Goal: Information Seeking & Learning: Learn about a topic

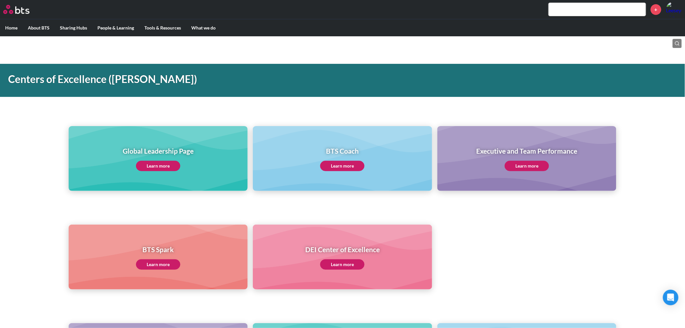
click at [150, 164] on link "Learn more" at bounding box center [158, 166] width 44 height 10
click at [168, 164] on link "Learn more" at bounding box center [158, 166] width 44 height 10
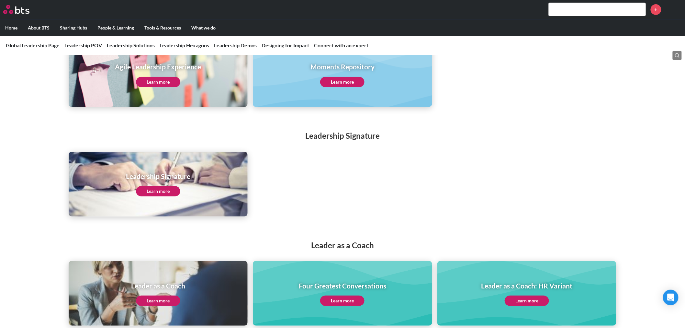
scroll to position [1007, 0]
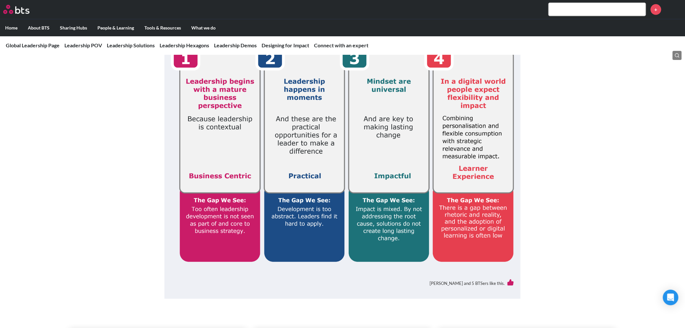
scroll to position [180, 0]
